Goal: Transaction & Acquisition: Purchase product/service

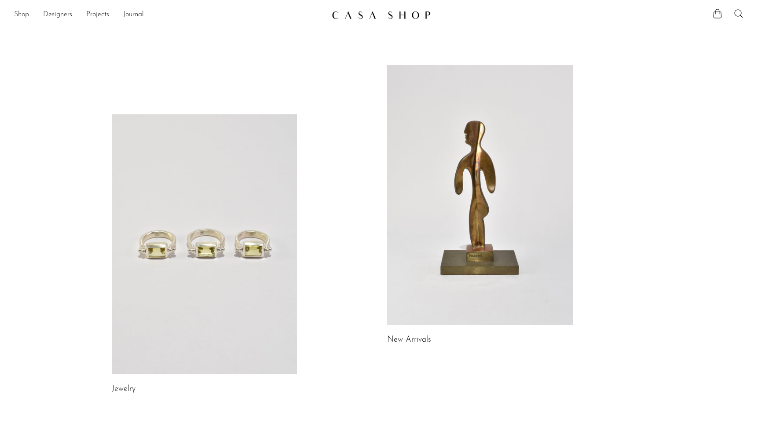
click at [24, 17] on link "Shop" at bounding box center [21, 14] width 15 height 11
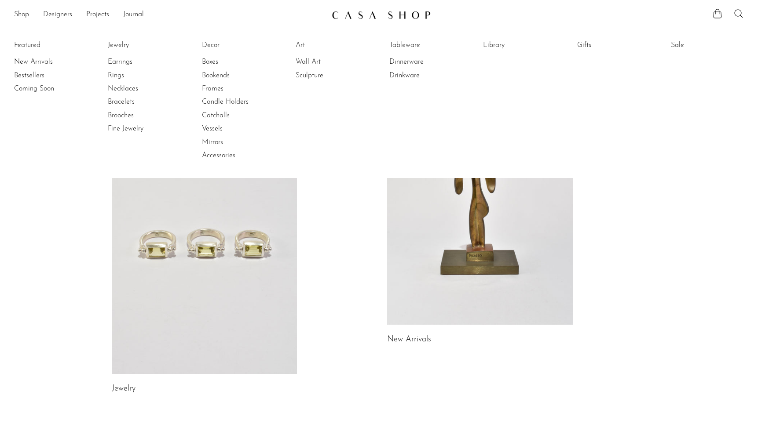
click at [733, 17] on icon at bounding box center [738, 13] width 11 height 11
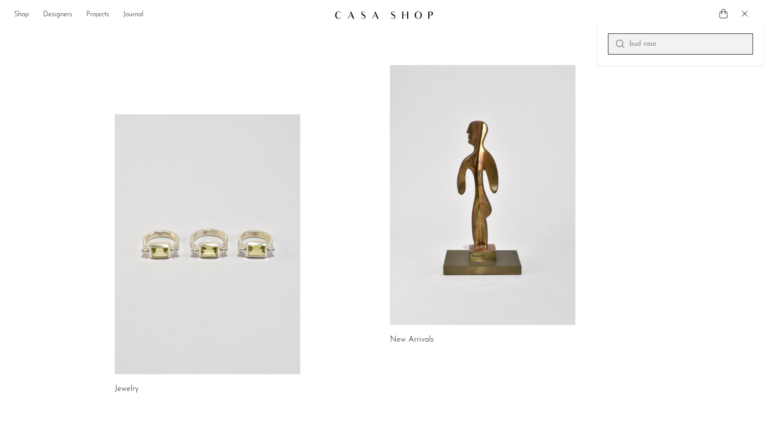
type input "bud vase"
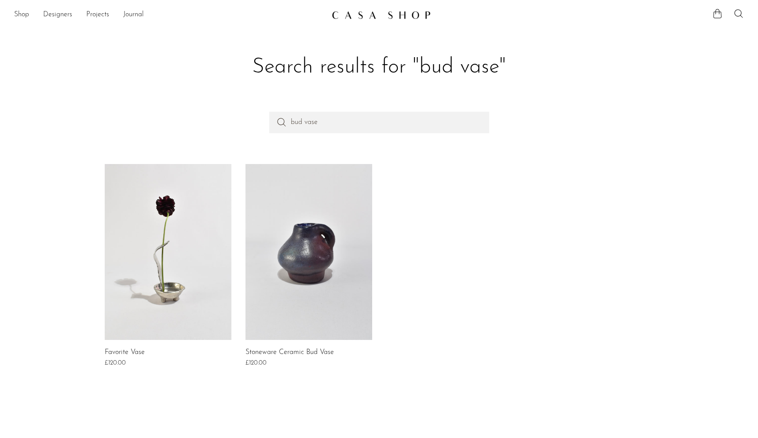
click at [305, 273] on link at bounding box center [308, 252] width 127 height 176
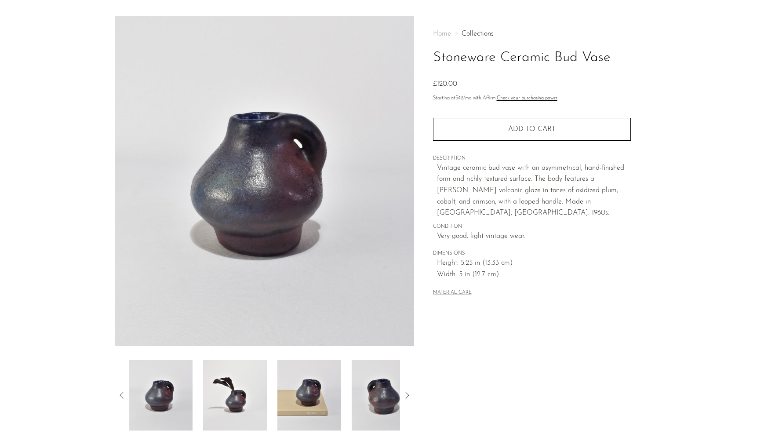
scroll to position [135, 0]
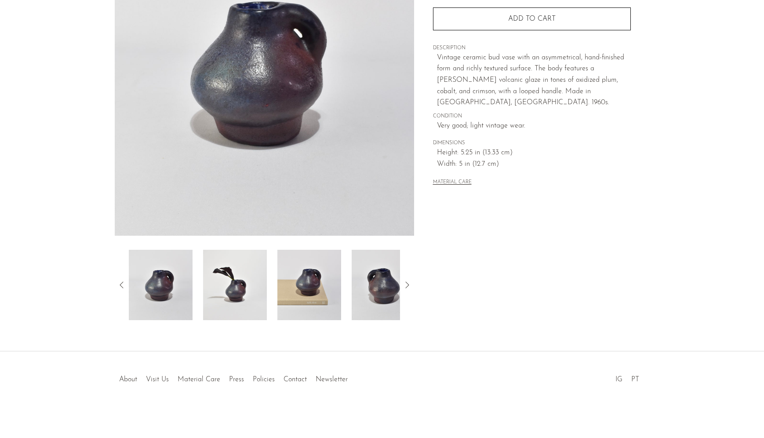
click at [409, 283] on icon at bounding box center [407, 285] width 11 height 11
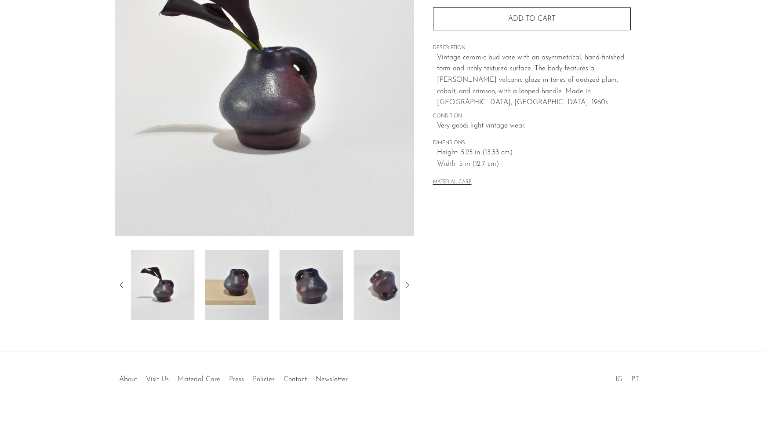
click at [409, 283] on icon at bounding box center [407, 285] width 11 height 11
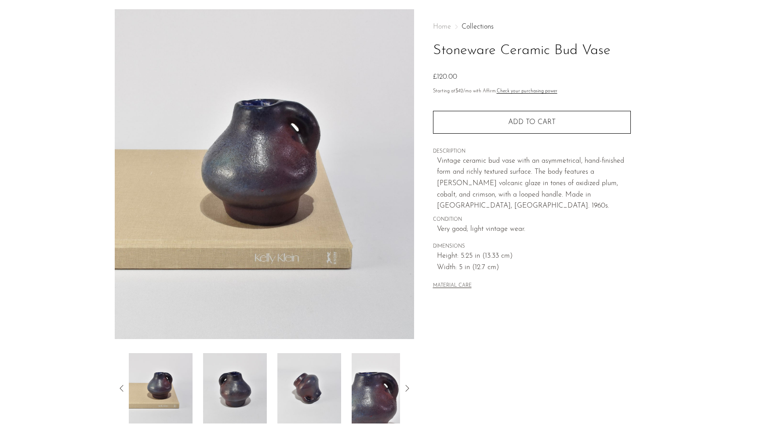
scroll to position [31, 0]
